Goal: Obtain resource: Obtain resource

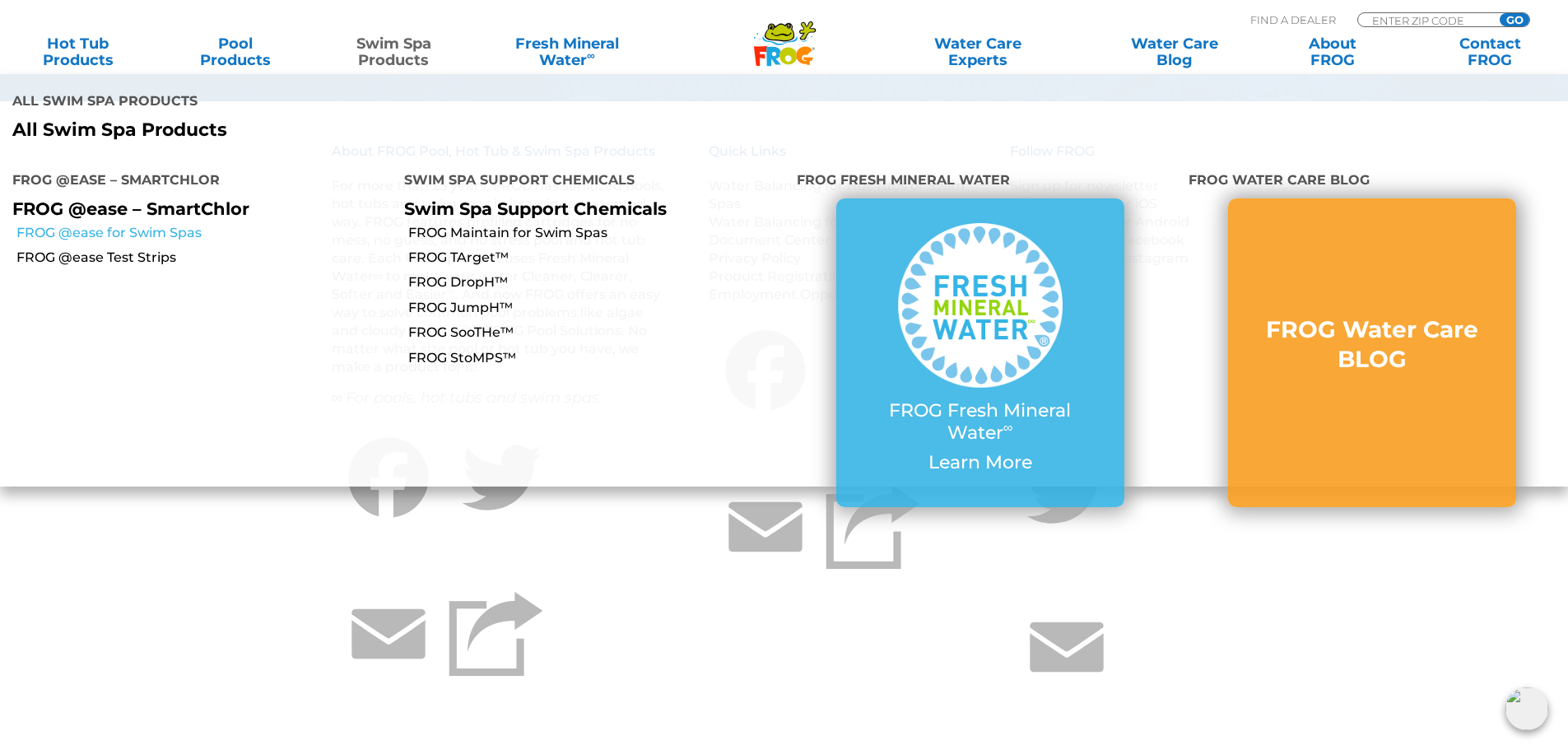
click at [132, 224] on link "FROG @ease for Swim Spas" at bounding box center [203, 233] width 375 height 18
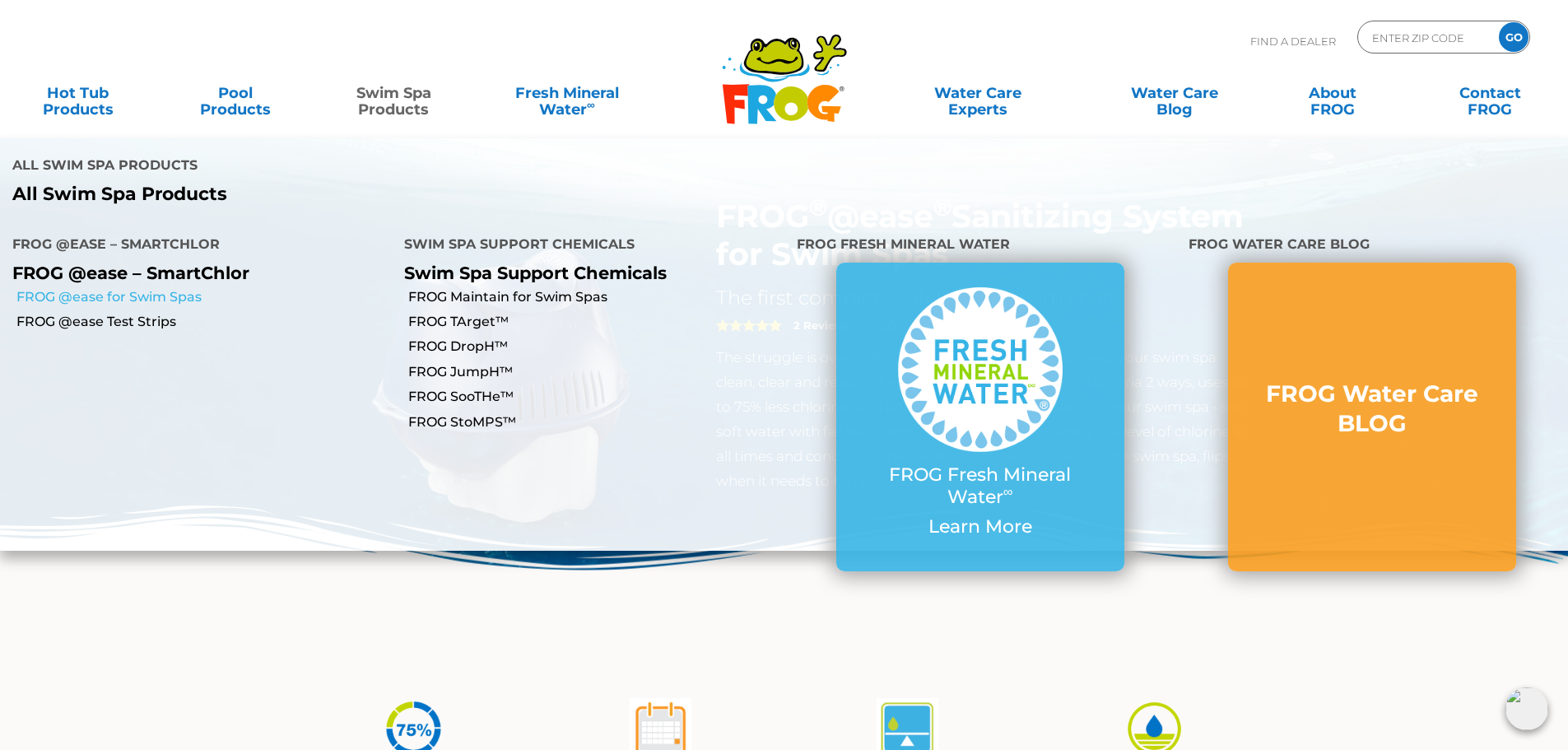
click at [166, 288] on link "FROG @ease for Swim Spas" at bounding box center [203, 297] width 375 height 18
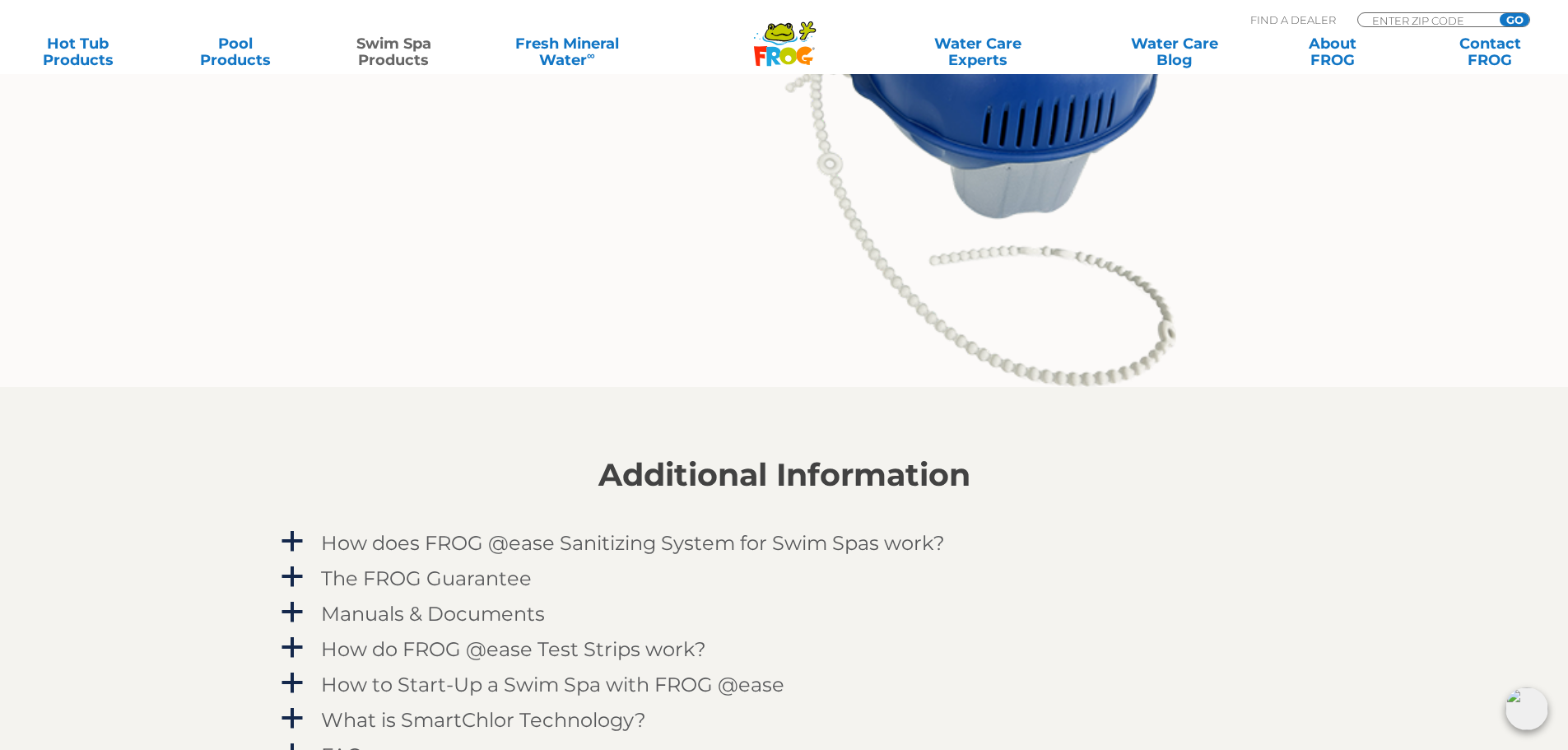
scroll to position [1975, 0]
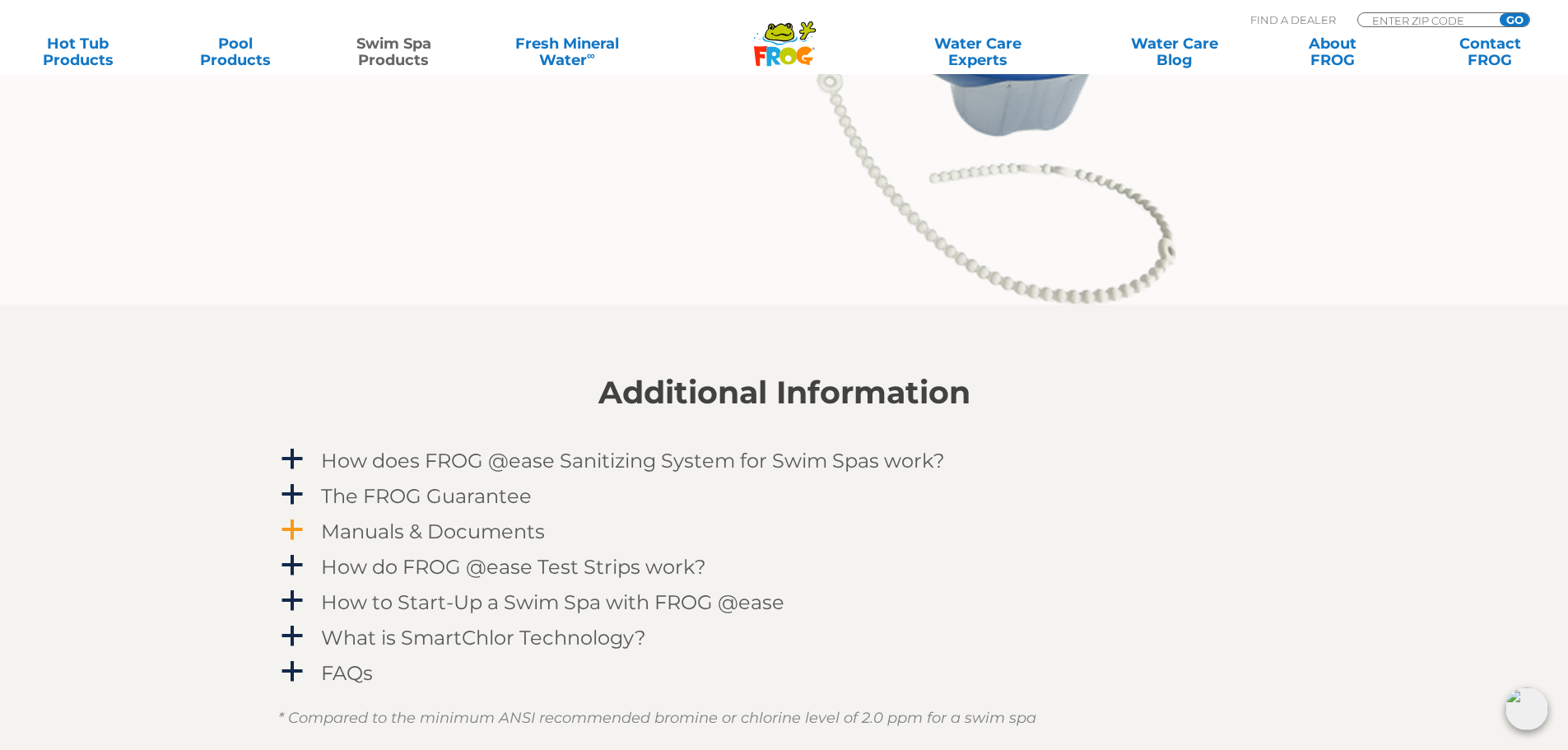
click at [405, 524] on h4 "Manuals & Documents" at bounding box center [433, 531] width 224 height 22
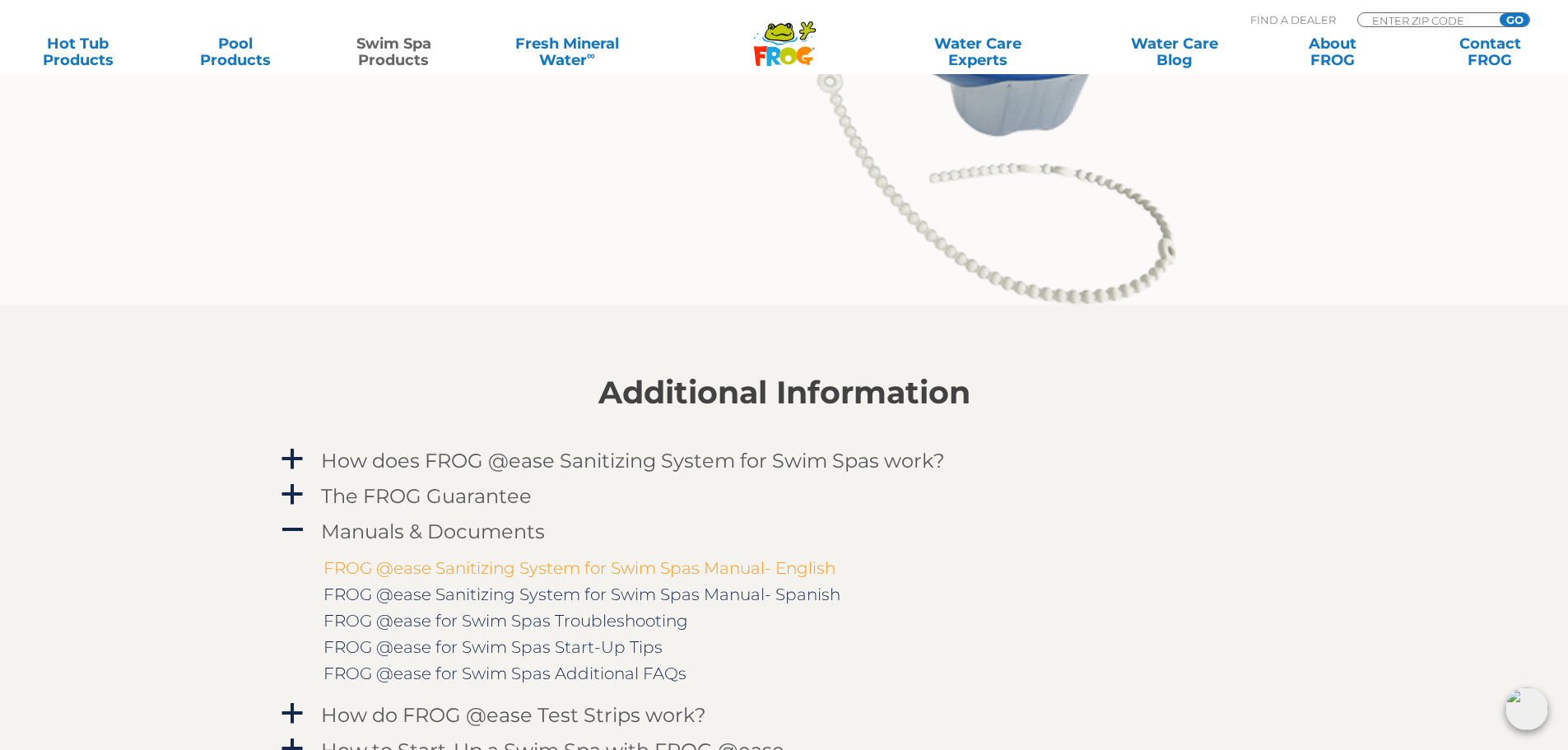
click at [481, 567] on link "FROG @ease Sanitizing System for Swim Spas Manual- English" at bounding box center [579, 568] width 512 height 20
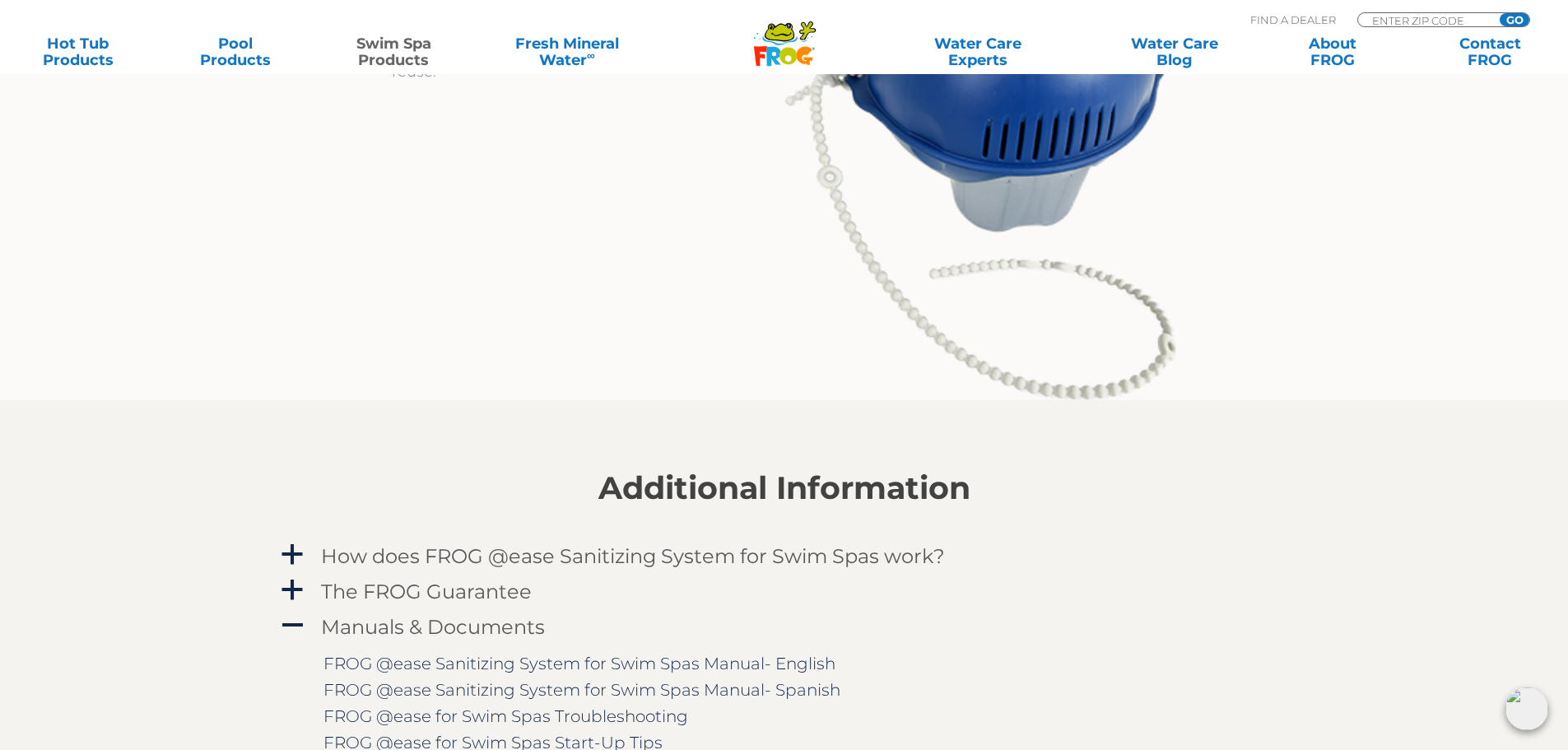
scroll to position [1893, 0]
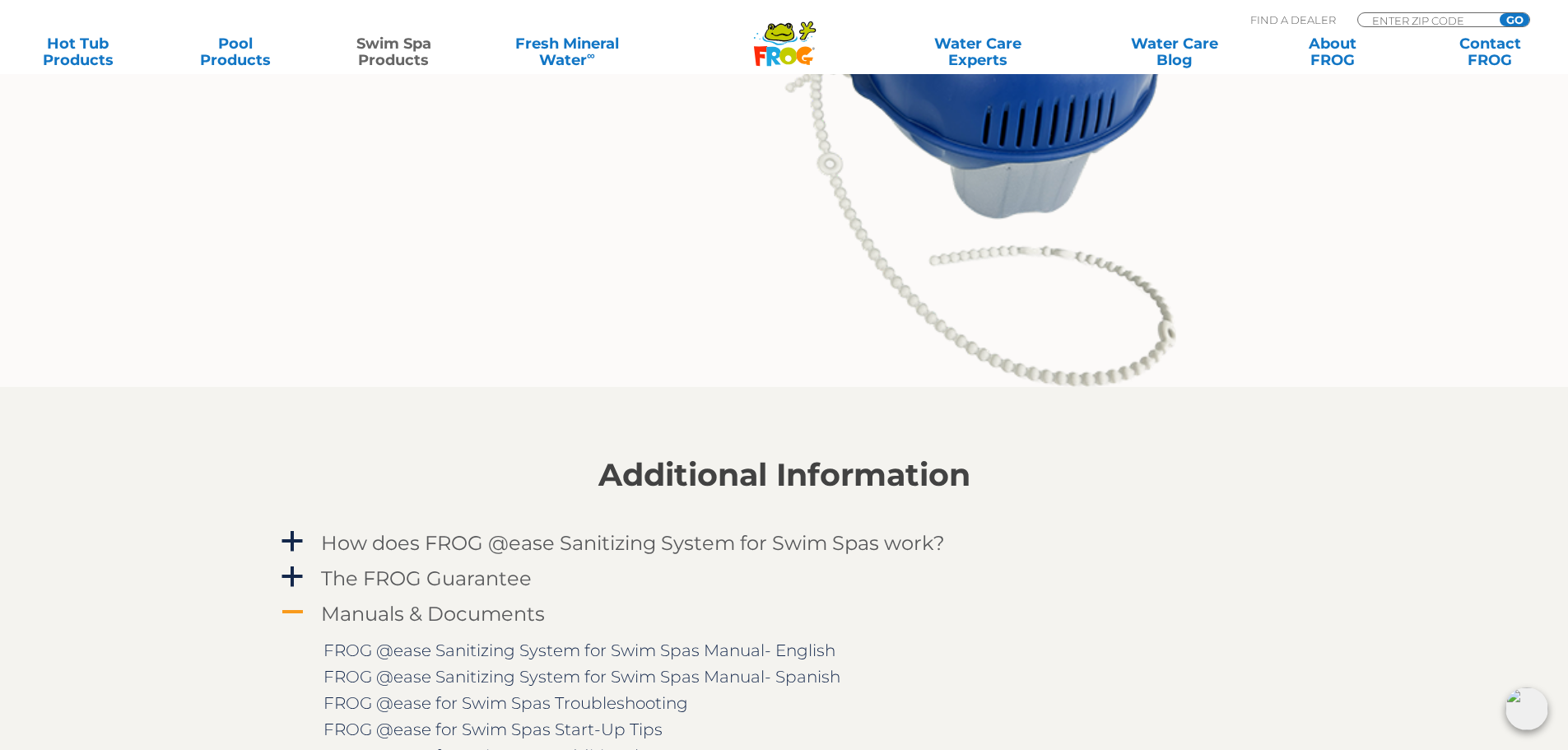
click at [411, 609] on h4 "Manuals & Documents" at bounding box center [433, 613] width 224 height 22
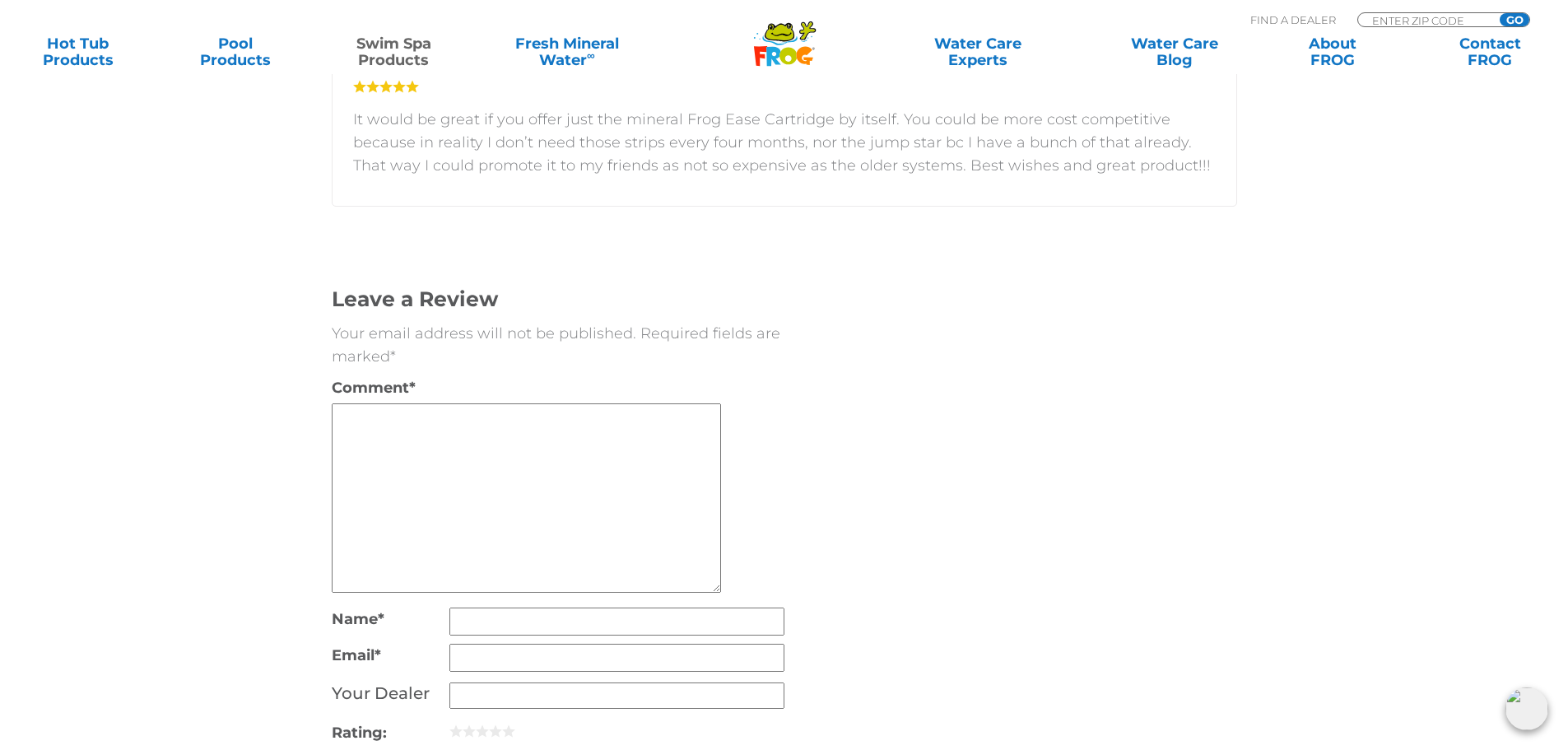
scroll to position [3292, 0]
